Goal: Transaction & Acquisition: Purchase product/service

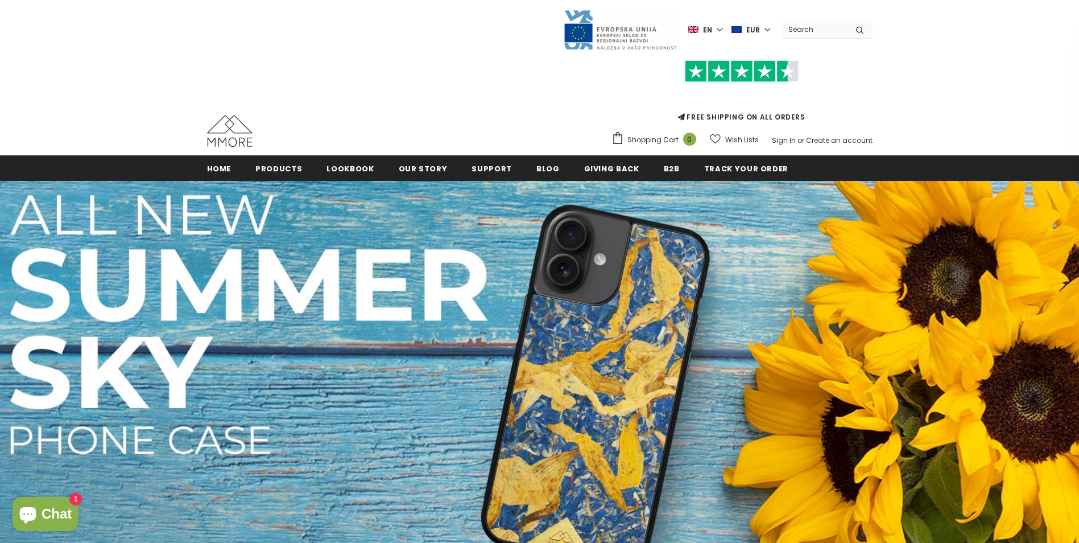
click at [478, 119] on div "FREE SHIPPING ON ALL ORDERS Shopping Cart 0 Close Your bag 0 items Your cart is…" at bounding box center [540, 100] width 666 height 99
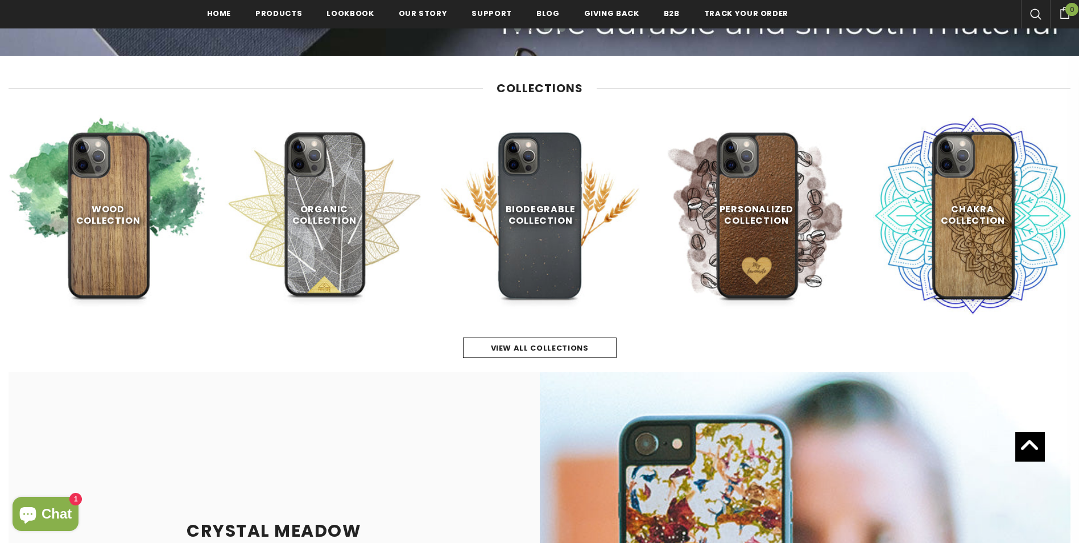
scroll to position [549, 0]
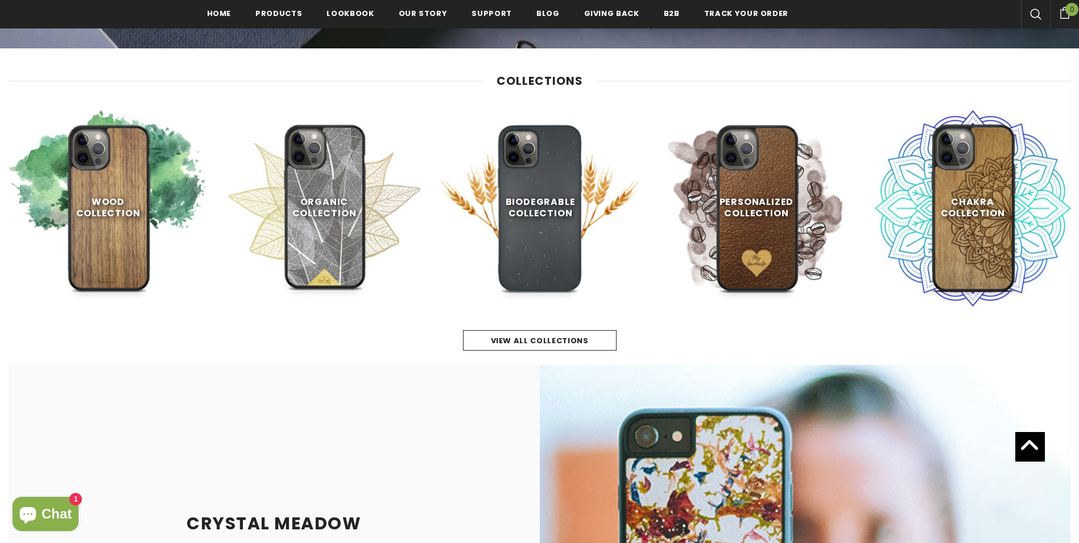
click at [407, 312] on div "view all collections" at bounding box center [540, 328] width 1062 height 43
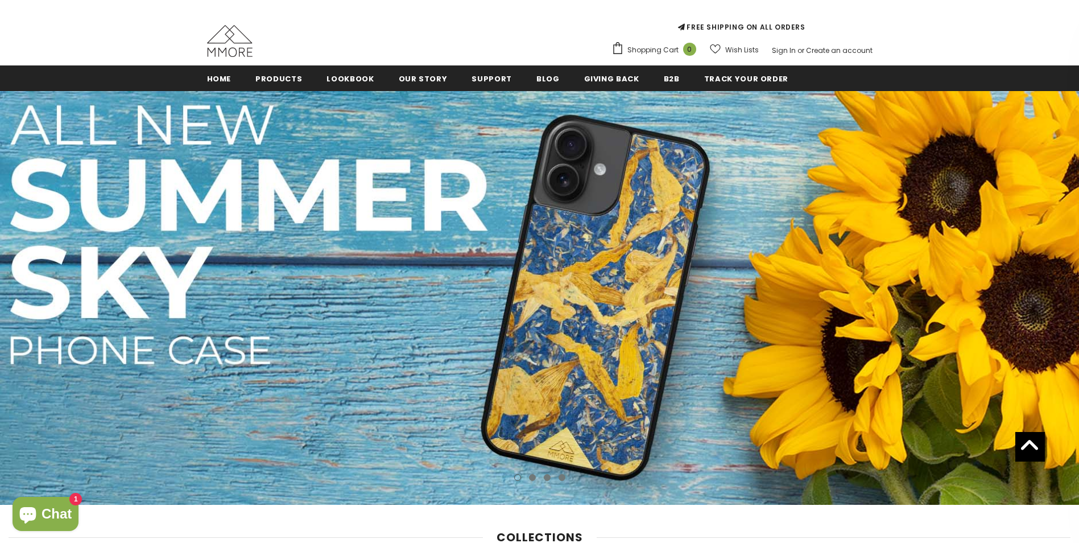
scroll to position [0, 0]
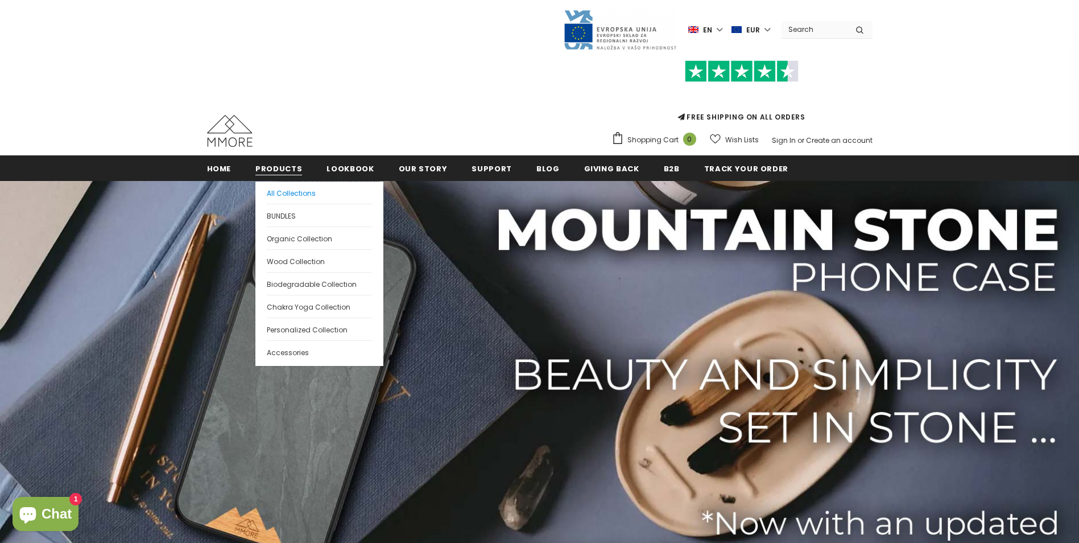
click at [299, 192] on span "All Collections" at bounding box center [291, 193] width 49 height 10
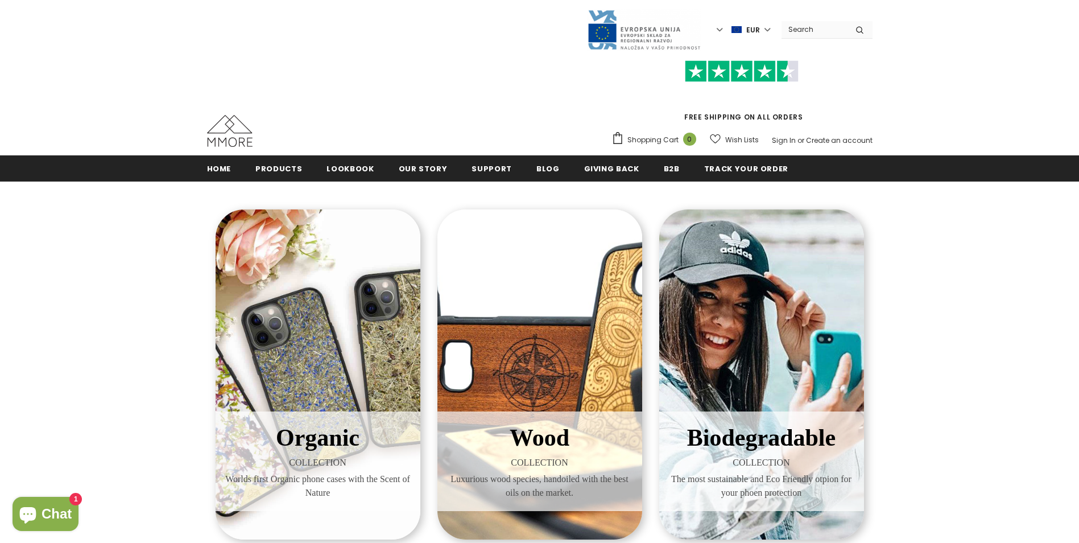
click at [170, 273] on div "Organic COLLECTION Worlds first Organic phone cases with the Scent of Nature Wo…" at bounding box center [539, 548] width 1079 height 734
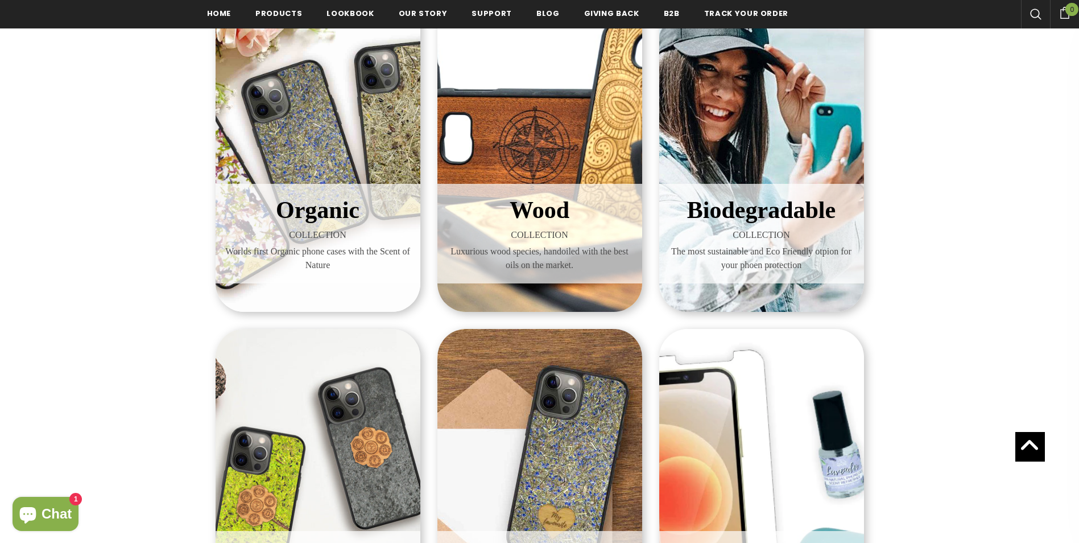
scroll to position [205, 0]
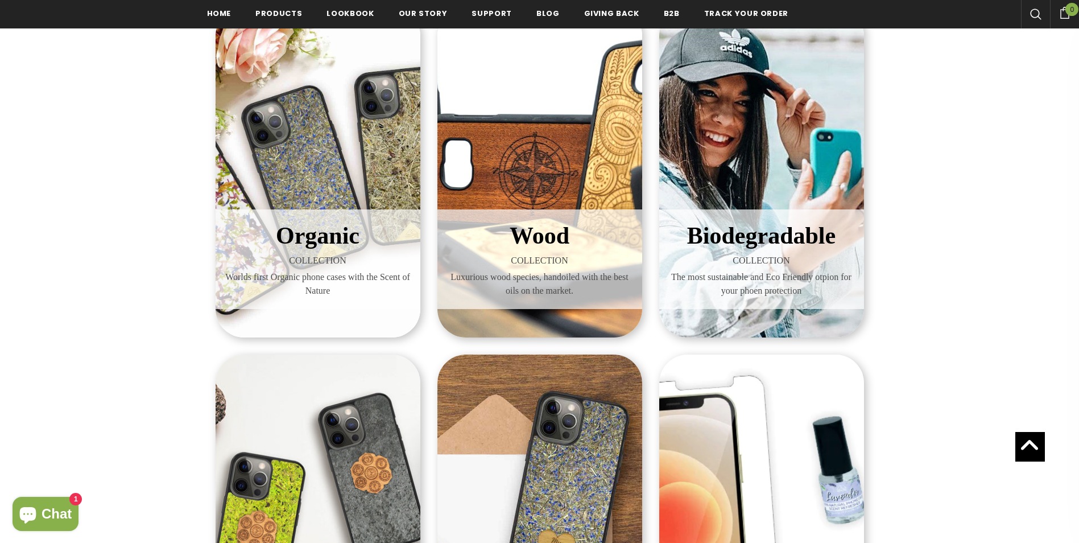
click at [772, 245] on span "Biodegradable" at bounding box center [761, 235] width 149 height 26
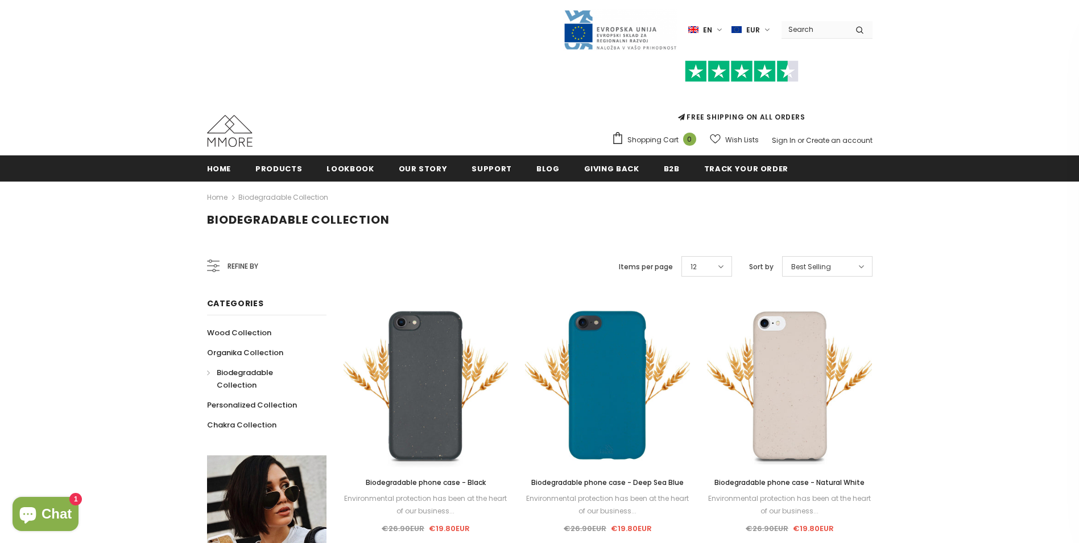
click at [372, 276] on div "Refine by Items per page 12 12 16 20 24 30 50 Sort by Best Selling" at bounding box center [608, 266] width 529 height 27
click at [431, 237] on div "Biodegradable Collection" at bounding box center [539, 230] width 1079 height 34
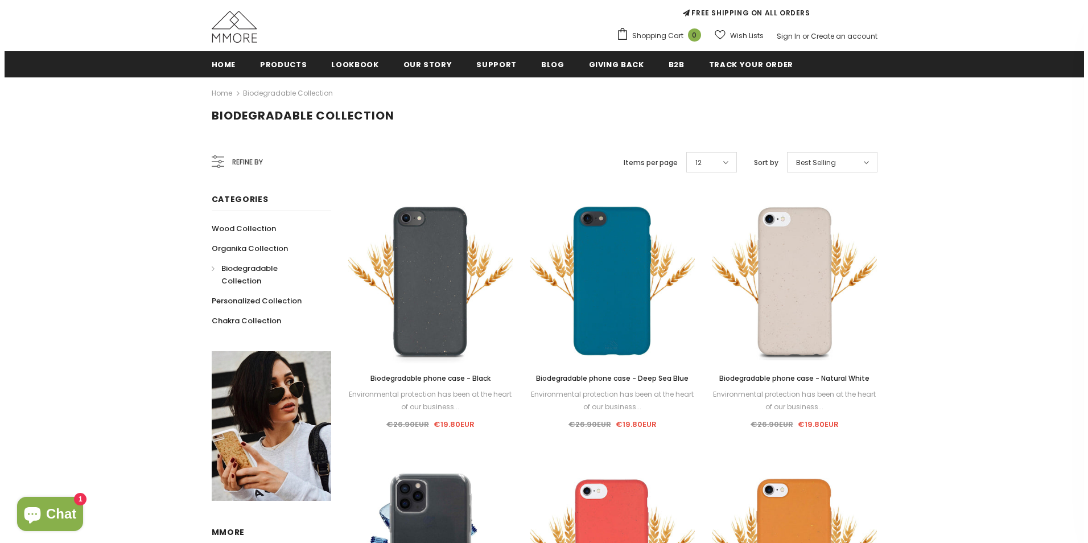
scroll to position [205, 0]
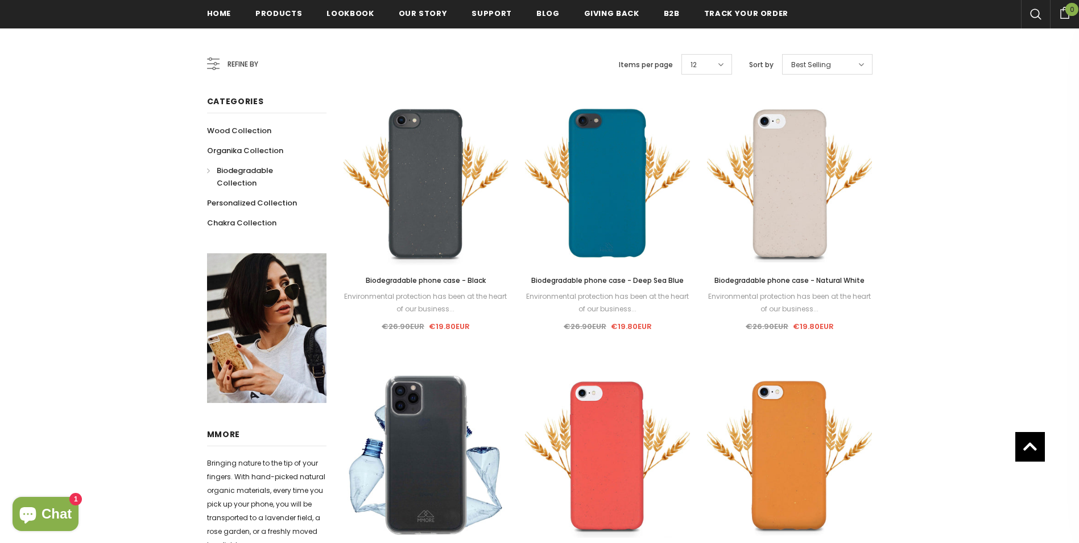
click at [238, 68] on span "Refine by" at bounding box center [243, 64] width 31 height 13
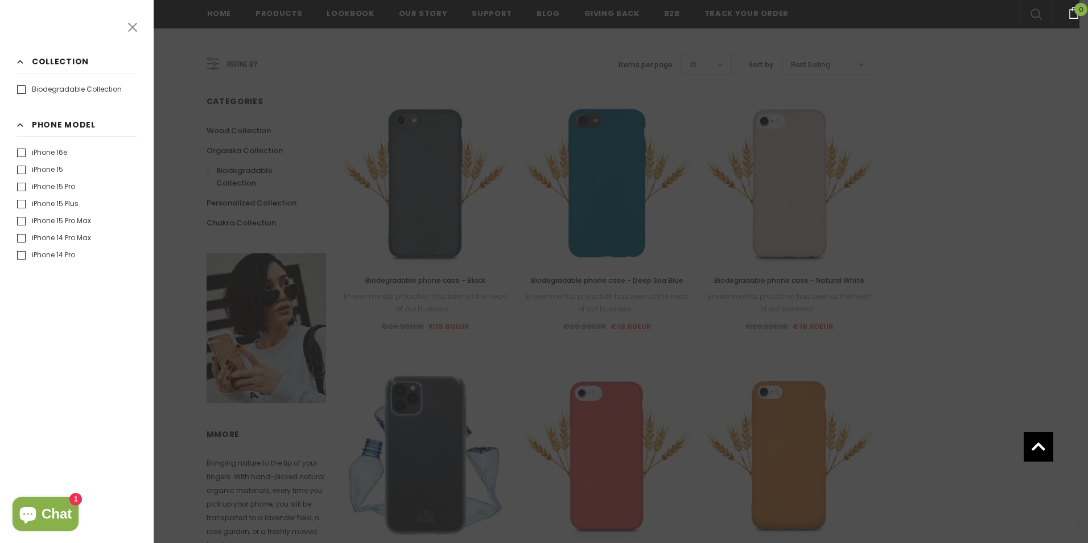
click at [54, 169] on label "iPhone 15" at bounding box center [40, 169] width 46 height 11
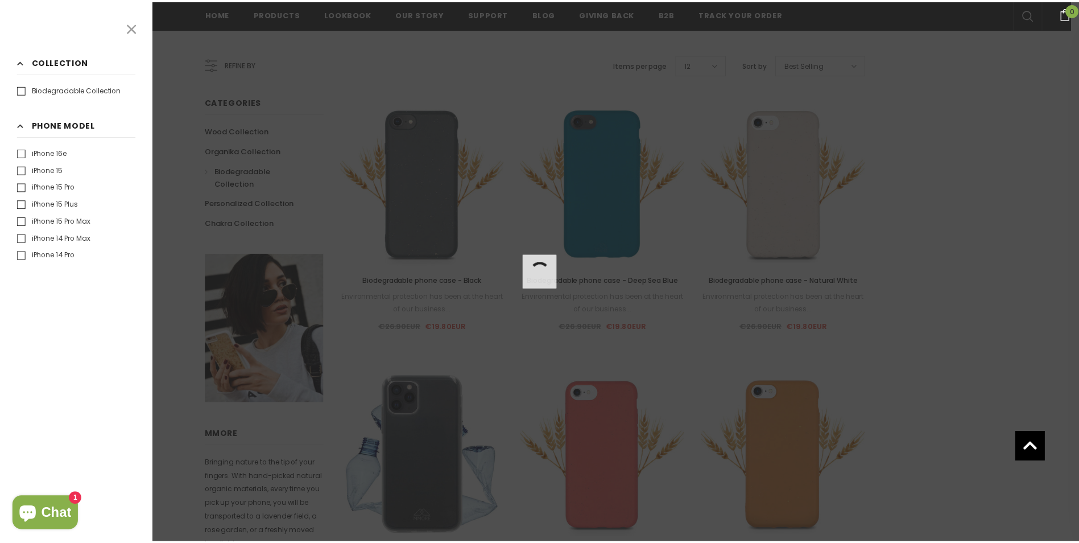
scroll to position [205, 0]
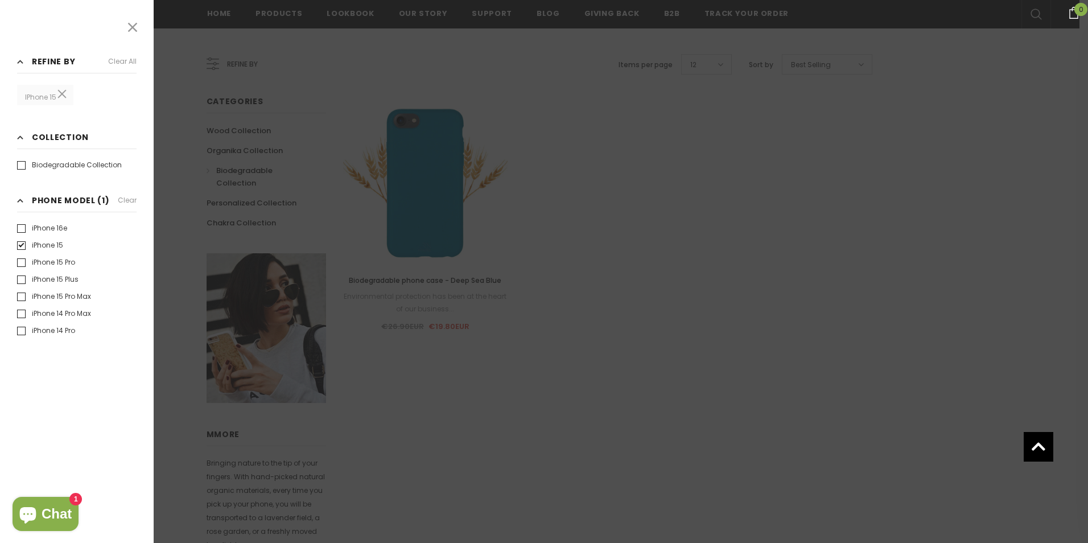
click at [657, 322] on div at bounding box center [544, 271] width 1088 height 543
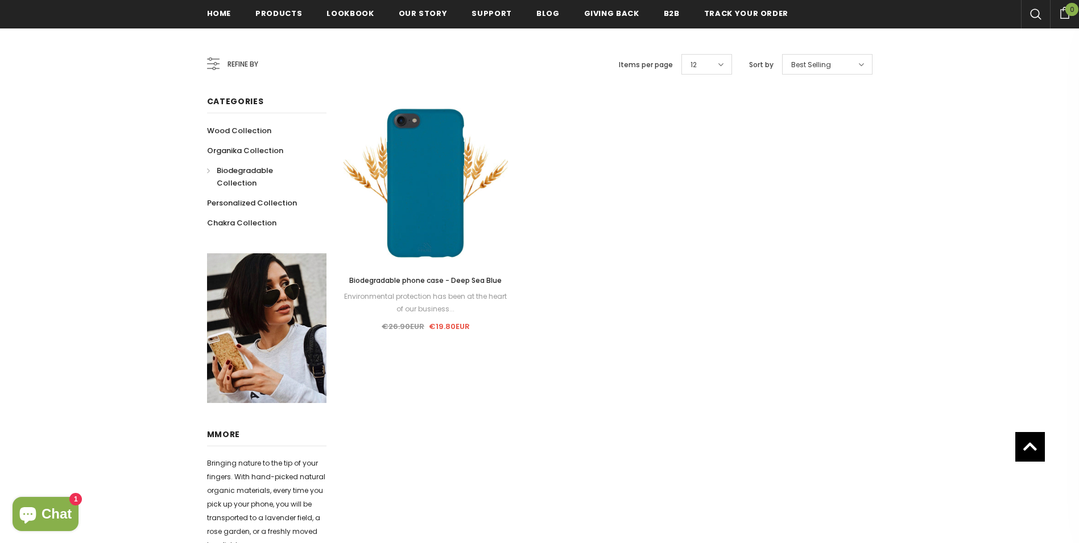
click at [169, 233] on div "Biodegradable Collection Home Biodegradable Collection iPhone 15 Refine by Cate…" at bounding box center [539, 298] width 1079 height 640
click at [242, 147] on span "Organika Collection" at bounding box center [255, 150] width 76 height 11
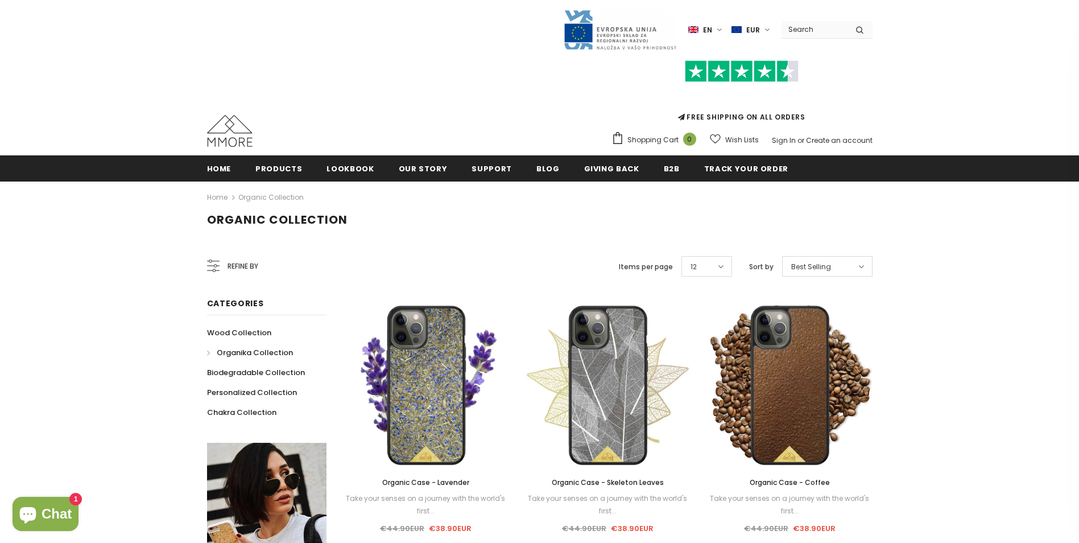
click at [228, 267] on span "Refine by" at bounding box center [243, 266] width 31 height 13
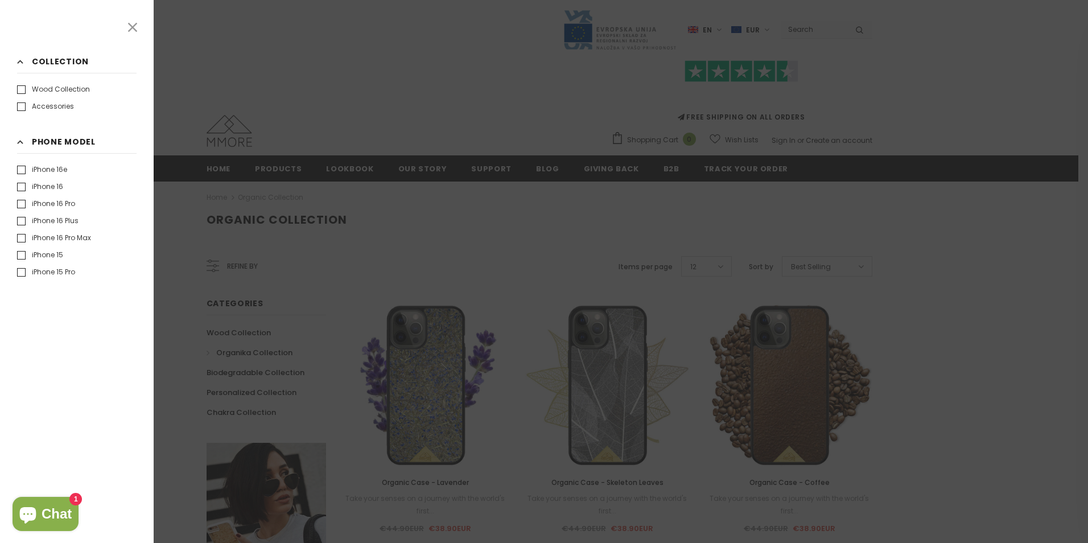
click at [44, 252] on label "iPhone 15" at bounding box center [40, 254] width 46 height 11
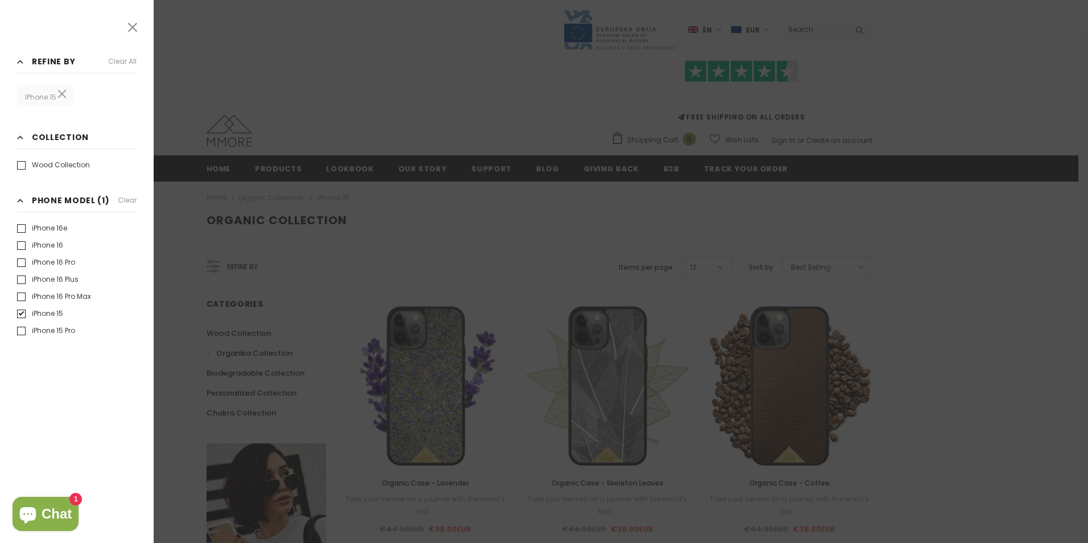
click at [171, 212] on div at bounding box center [544, 271] width 1088 height 543
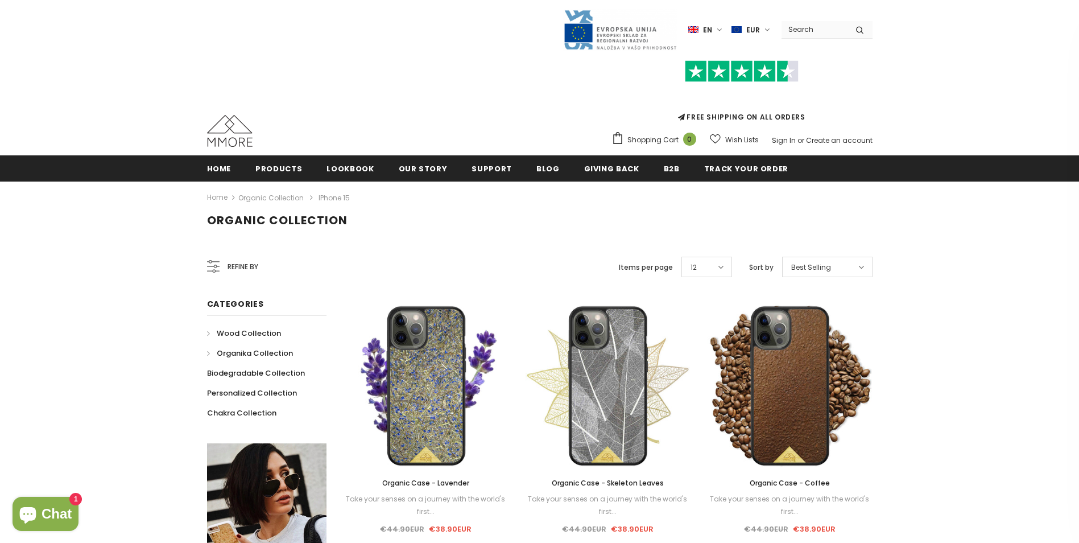
click at [247, 334] on span "Wood Collection" at bounding box center [249, 333] width 64 height 11
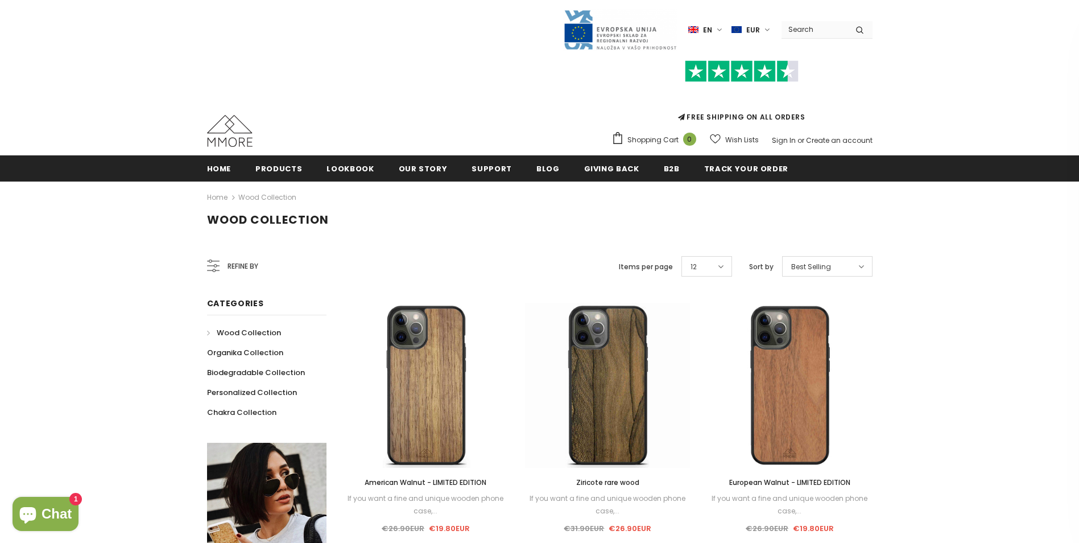
click at [232, 263] on span "Refine by" at bounding box center [243, 266] width 31 height 13
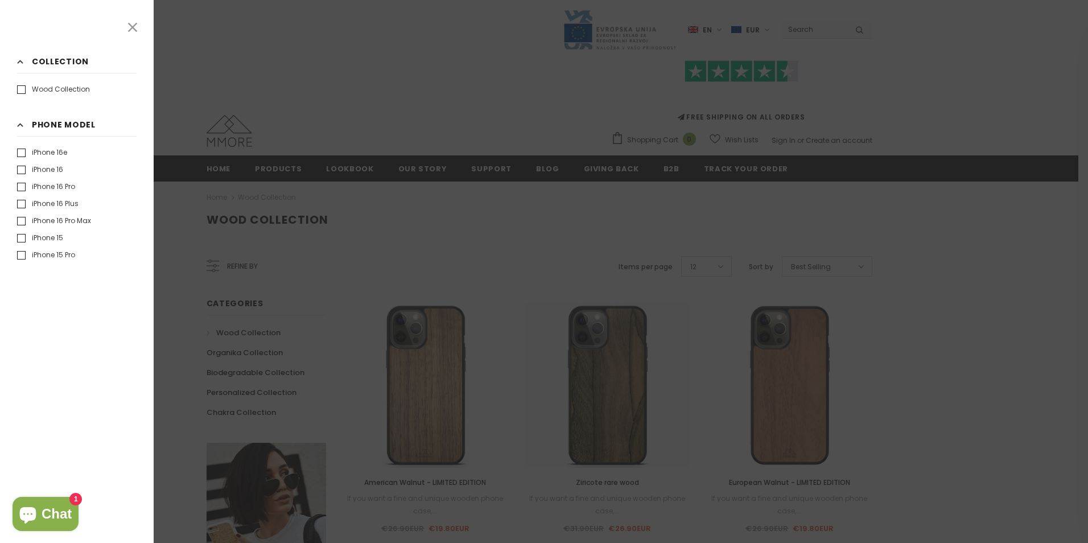
click at [57, 239] on label "iPhone 15" at bounding box center [40, 237] width 46 height 11
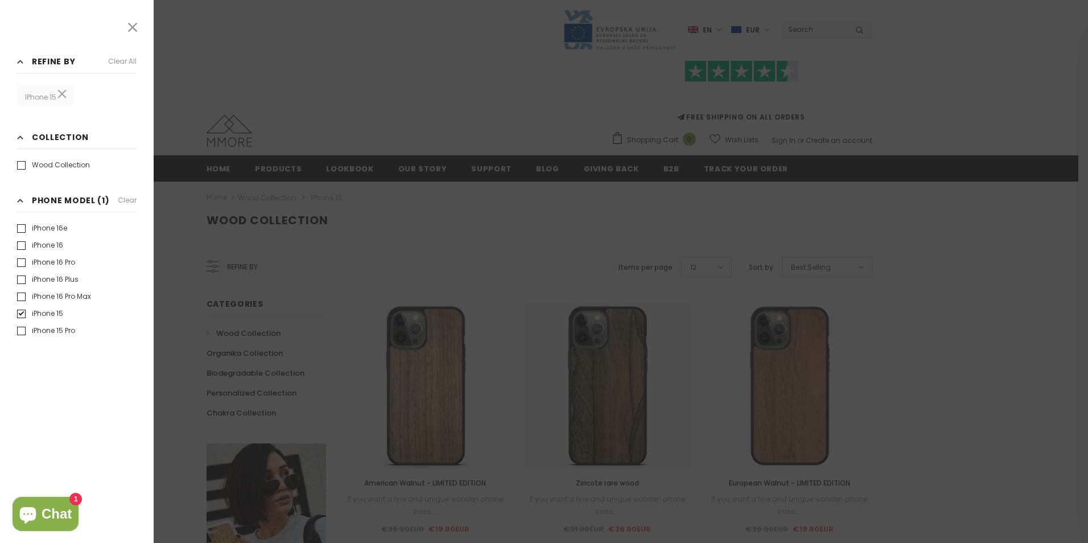
click at [1044, 378] on div at bounding box center [544, 271] width 1088 height 543
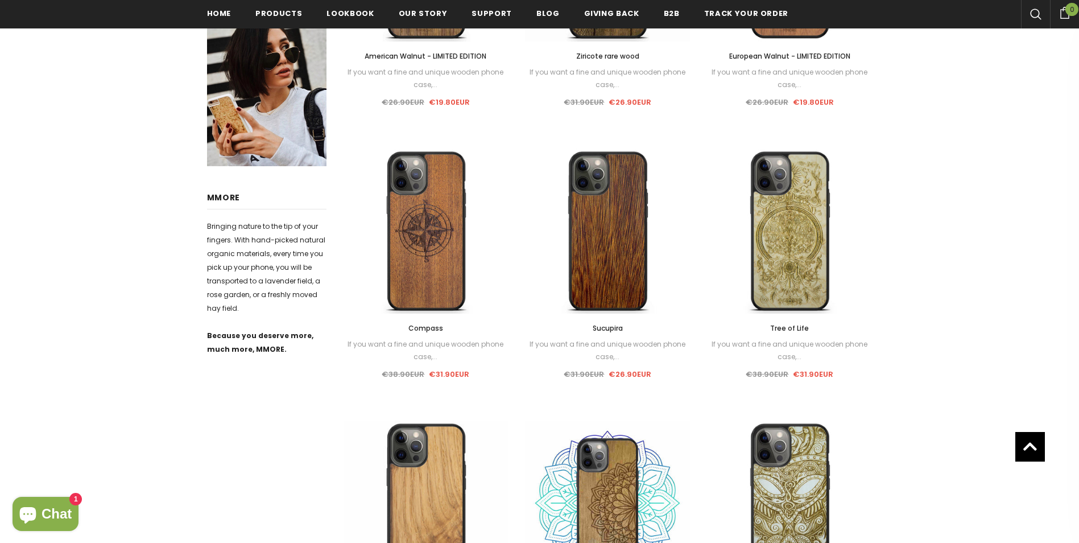
scroll to position [432, 0]
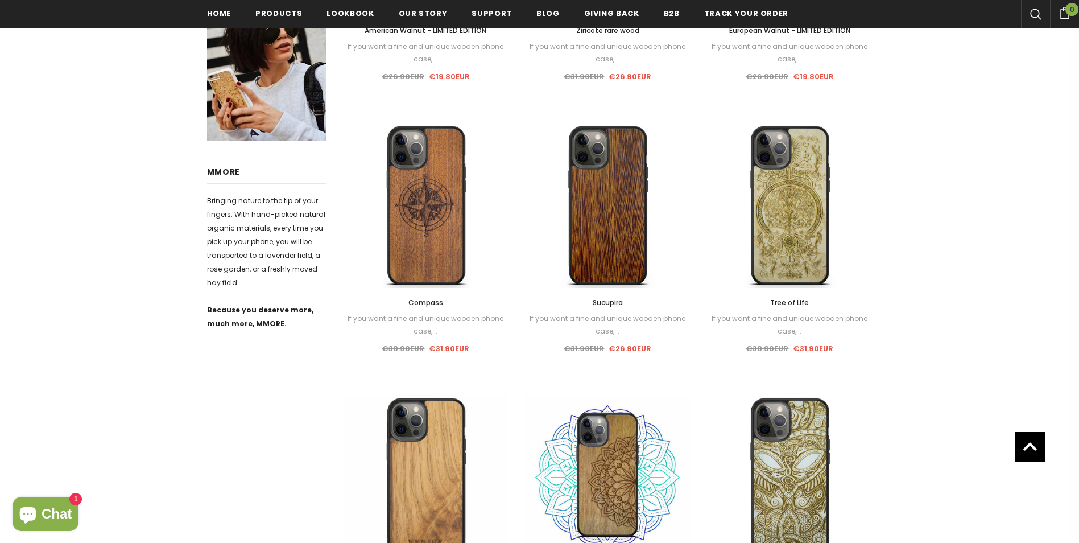
click at [1044, 378] on div "Wood Collection Home Wood Collection iPhone 15 Refine by Categories Wood Collec…" at bounding box center [539, 358] width 1079 height 1259
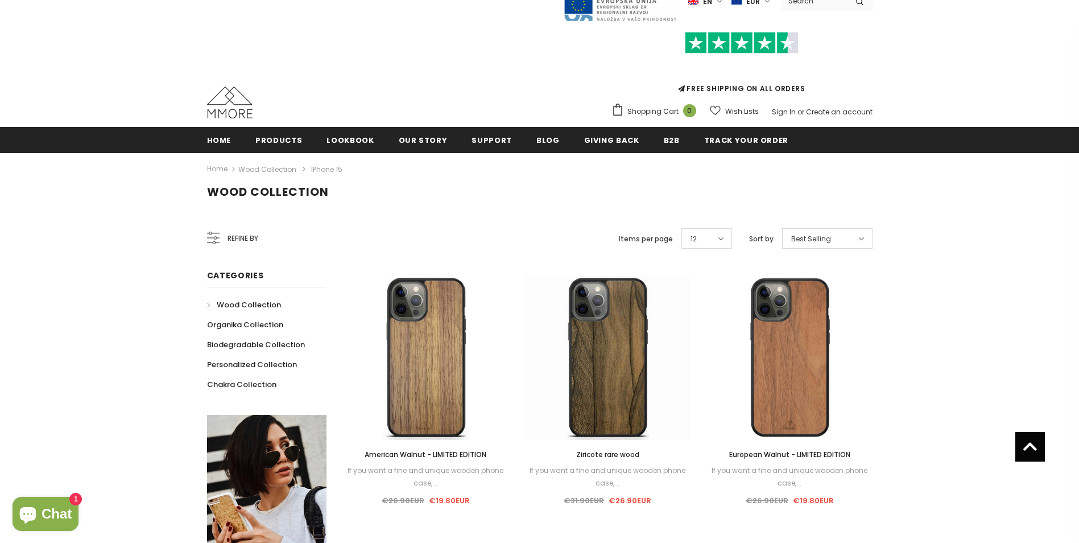
scroll to position [0, 0]
